Goal: Task Accomplishment & Management: Use online tool/utility

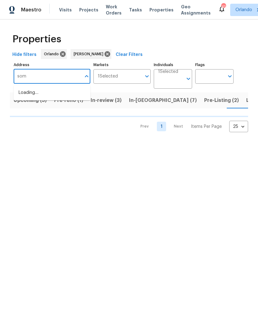
scroll to position [0, 11]
type input "somoa"
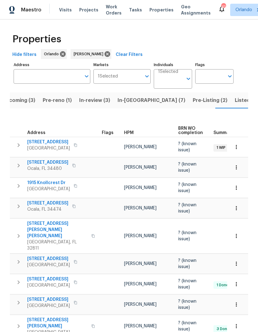
click at [46, 87] on div "Address Address" at bounding box center [52, 75] width 77 height 28
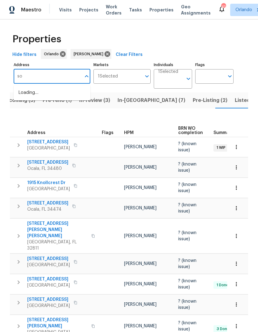
type input "s"
type input "samoa"
click at [33, 118] on li "4934 Samoa Cir # 7 Orlando FL 32808" at bounding box center [52, 113] width 77 height 10
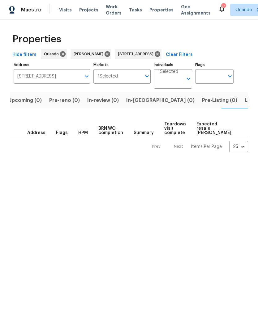
scroll to position [0, 10]
click at [240, 102] on span "Listed (1)" at bounding box center [251, 100] width 22 height 9
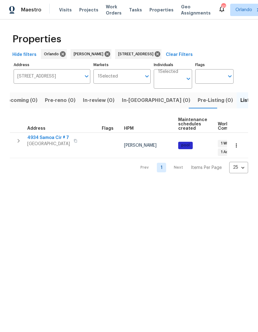
click at [74, 142] on icon "button" at bounding box center [76, 141] width 4 height 4
click at [74, 143] on icon "button" at bounding box center [75, 140] width 3 height 3
click at [41, 137] on span "4934 Samoa Cir # 7" at bounding box center [48, 138] width 43 height 6
click at [161, 49] on div "4934 Samoa Cir # 7 Orlando FL 32808" at bounding box center [138, 54] width 46 height 10
click at [160, 56] on icon at bounding box center [158, 54] width 6 height 6
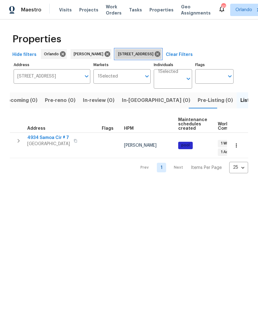
scroll to position [0, 6]
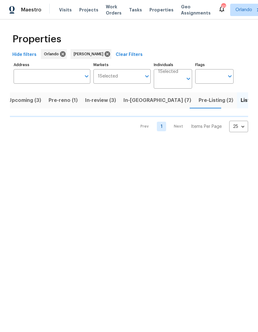
click at [24, 101] on span "Upcoming (3)" at bounding box center [24, 100] width 33 height 9
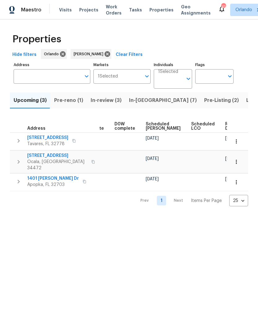
scroll to position [0, 155]
click at [225, 125] on span "Ready Date" at bounding box center [232, 126] width 14 height 9
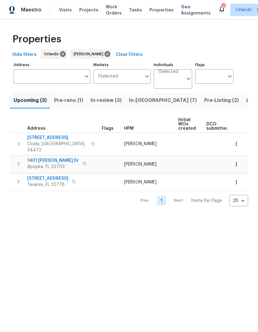
click at [31, 137] on span "7 Dogwood Trl" at bounding box center [57, 138] width 60 height 6
click at [40, 164] on span "Apopka, FL 32703" at bounding box center [53, 167] width 52 height 6
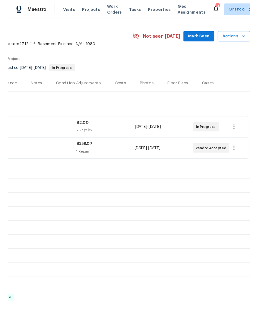
scroll to position [15, 91]
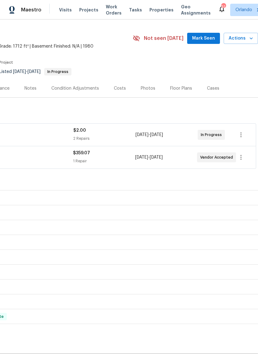
click at [246, 39] on span "Actions" at bounding box center [240, 39] width 24 height 8
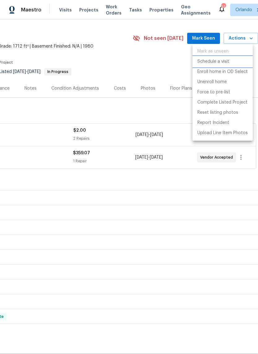
click at [229, 63] on p "Schedule a visit" at bounding box center [213, 61] width 32 height 6
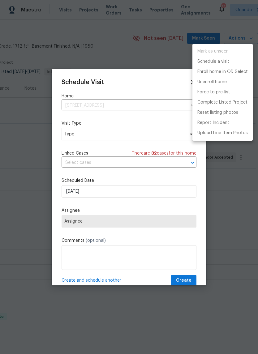
click at [70, 136] on div at bounding box center [129, 177] width 258 height 354
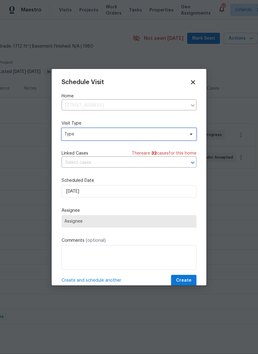
click at [67, 136] on span "Type" at bounding box center [124, 134] width 120 height 6
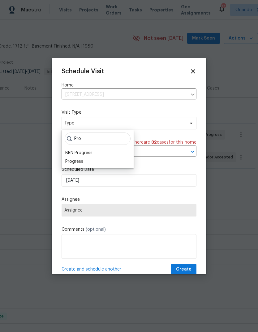
type input "Pro"
click at [72, 161] on div "Progress" at bounding box center [74, 162] width 18 height 6
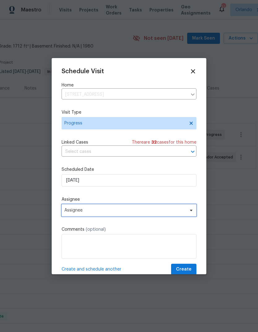
click at [71, 209] on span "Assignee" at bounding box center [124, 210] width 121 height 5
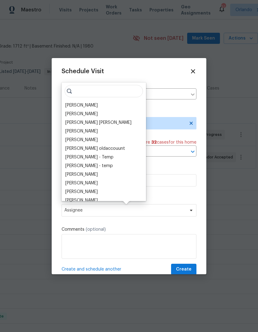
click at [73, 107] on div "[PERSON_NAME]" at bounding box center [81, 105] width 32 height 6
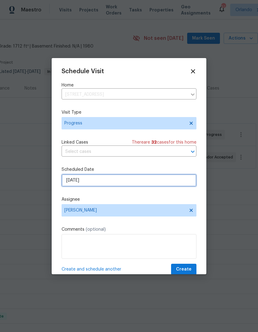
click at [71, 183] on input "8/26/2025" at bounding box center [129, 180] width 135 height 12
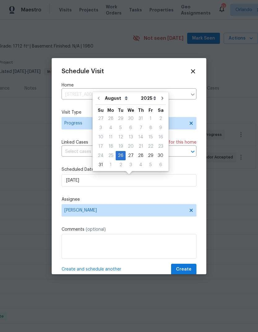
click at [126, 154] on div "27" at bounding box center [130, 155] width 10 height 9
type input "8/27/2025"
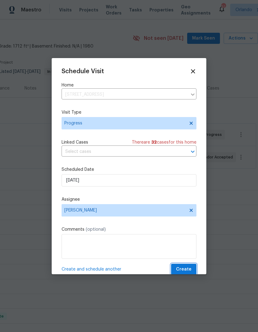
click at [189, 269] on span "Create" at bounding box center [183, 270] width 15 height 8
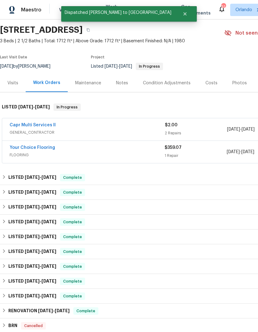
scroll to position [20, 0]
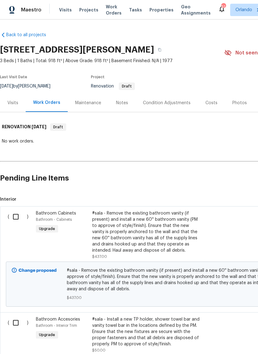
click at [121, 100] on div "Notes" at bounding box center [122, 103] width 12 height 6
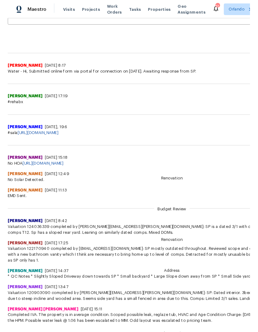
scroll to position [134, 0]
